Goal: Task Accomplishment & Management: Manage account settings

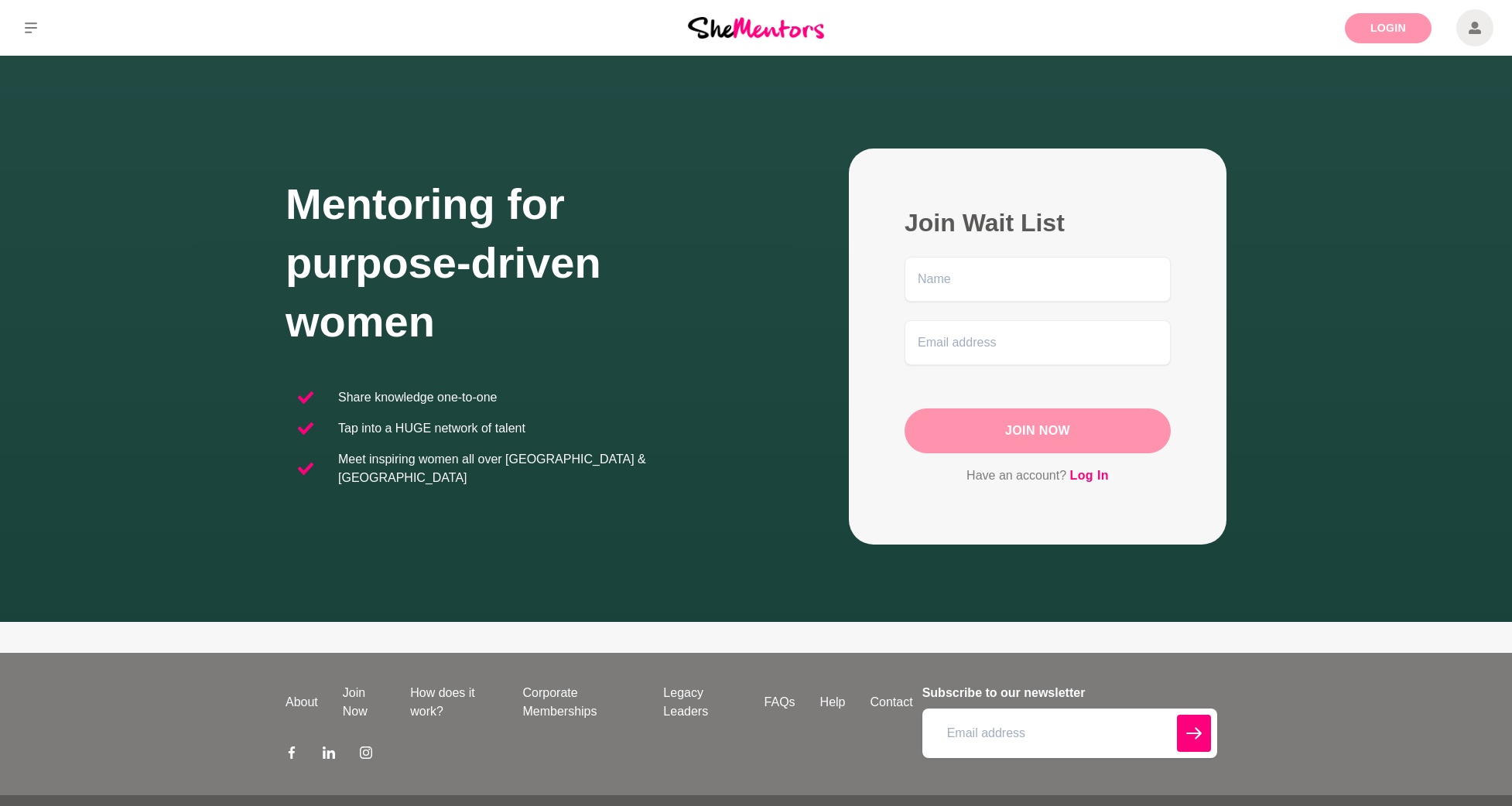
click at [1363, 35] on link "Login" at bounding box center [1388, 28] width 87 height 30
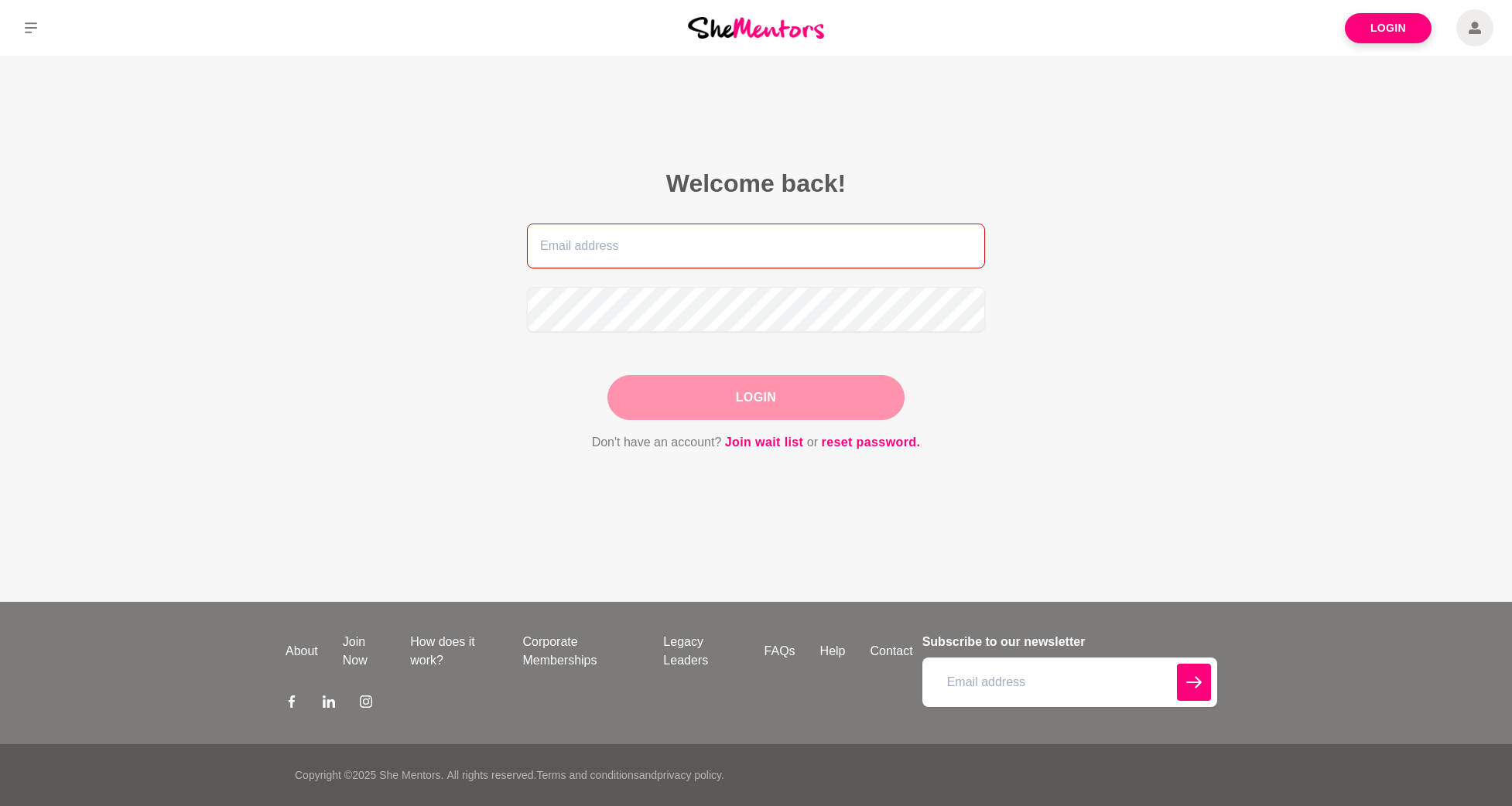
type input "[EMAIL_ADDRESS][DOMAIN_NAME]"
click at [745, 395] on button "Login" at bounding box center [756, 398] width 298 height 45
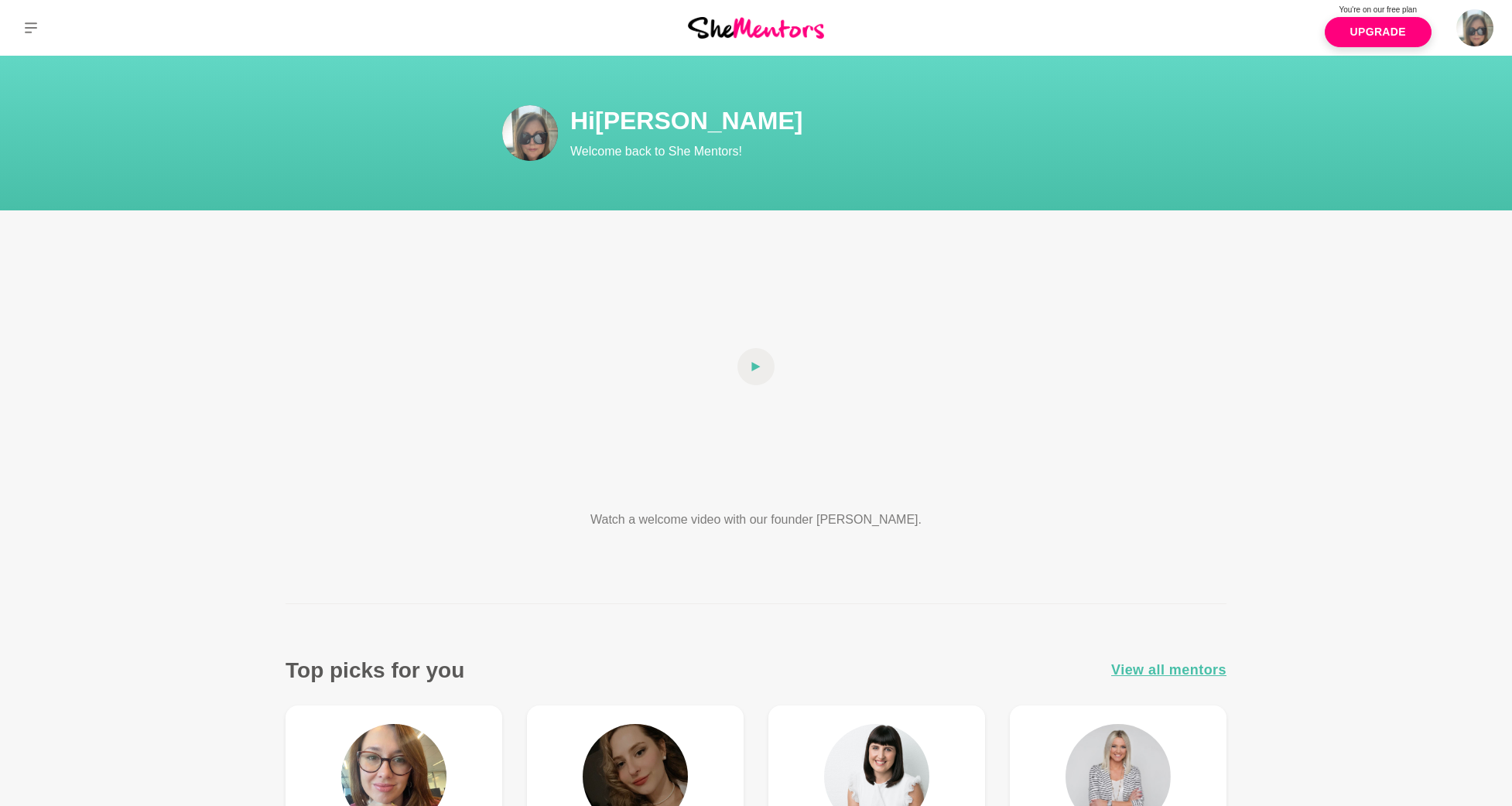
click at [527, 136] on img at bounding box center [530, 133] width 56 height 56
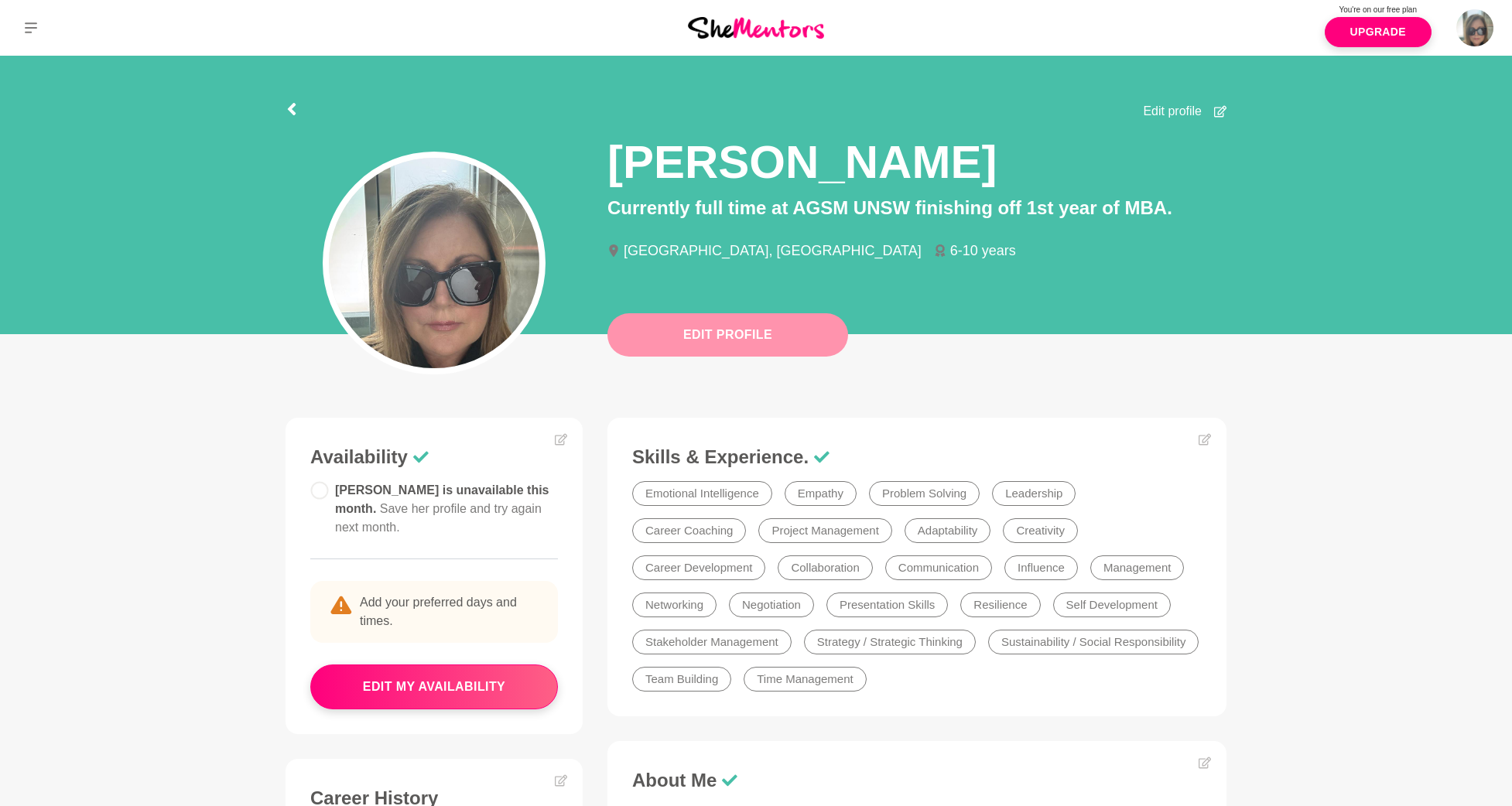
click at [723, 339] on button "Edit Profile" at bounding box center [727, 335] width 241 height 43
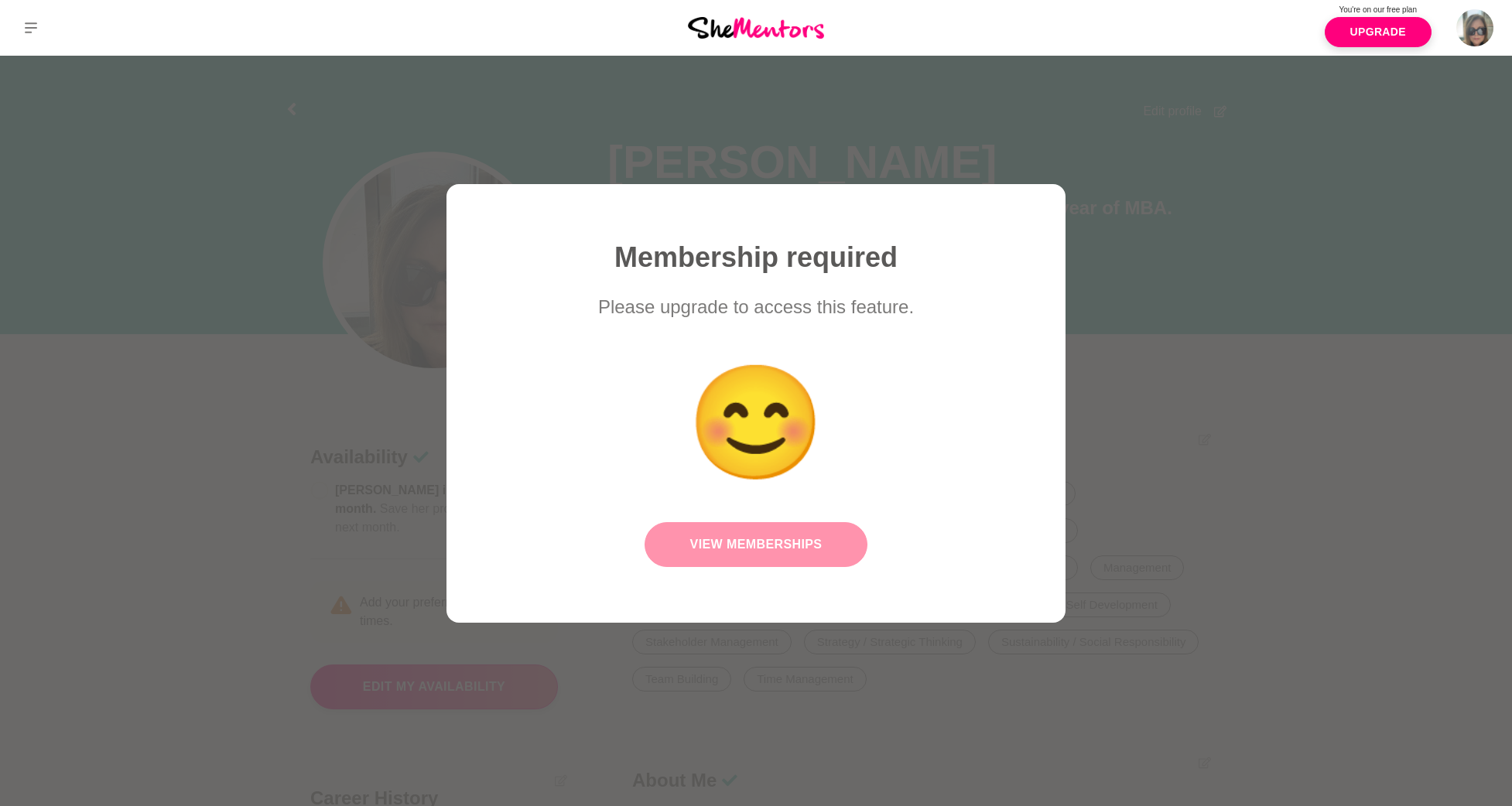
click at [775, 544] on link "View Memberships" at bounding box center [755, 544] width 223 height 45
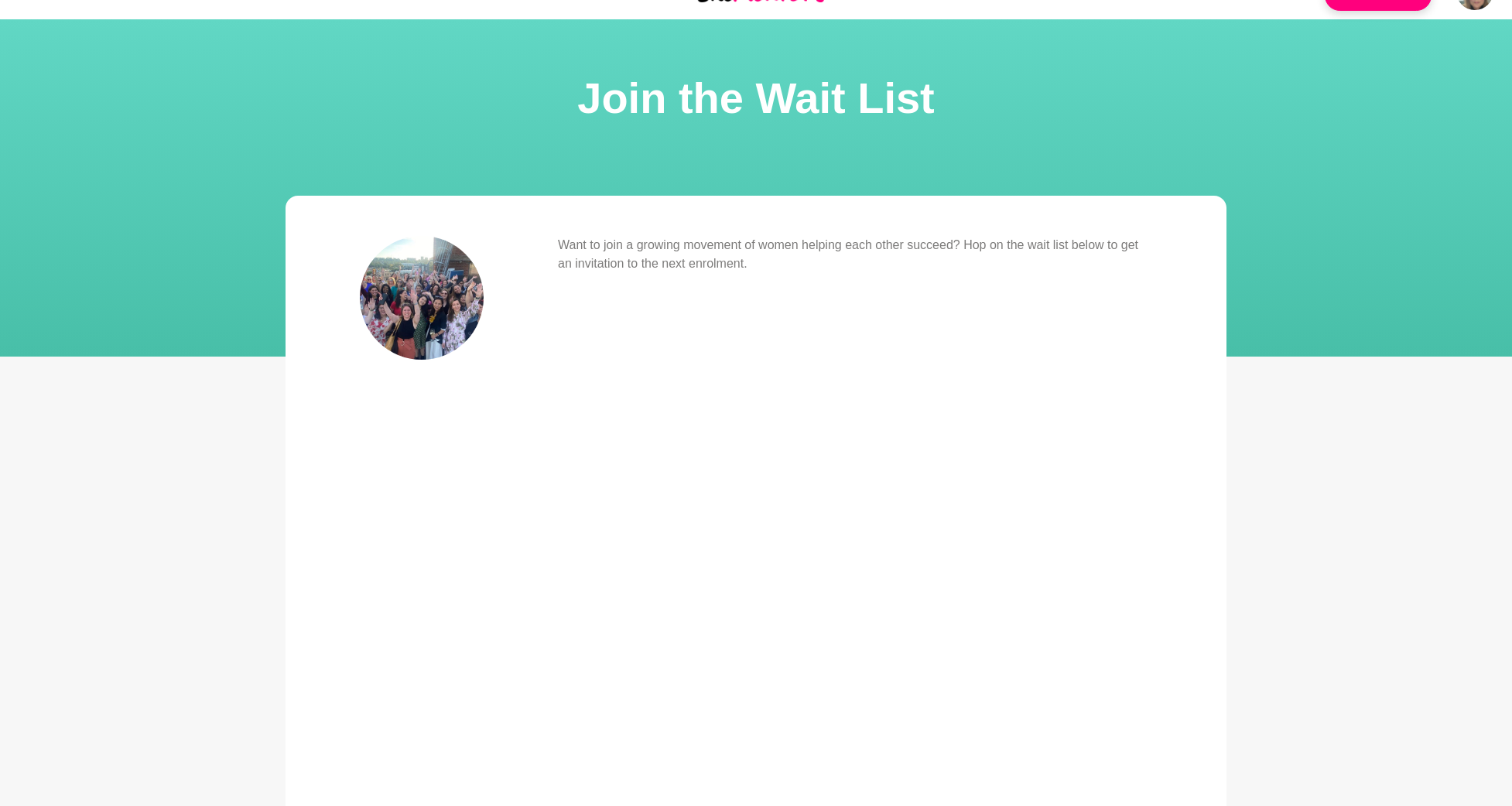
scroll to position [35, 0]
